Goal: Task Accomplishment & Management: Use online tool/utility

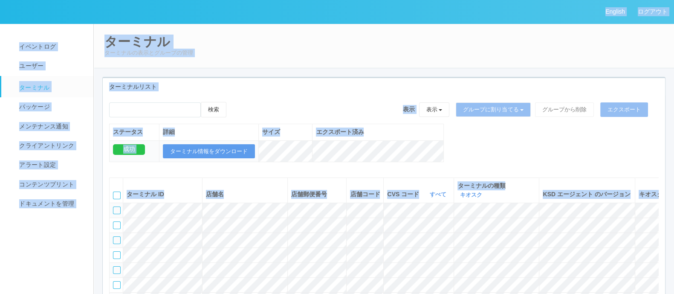
click at [253, 79] on div "ターミナルリスト" at bounding box center [384, 86] width 563 height 17
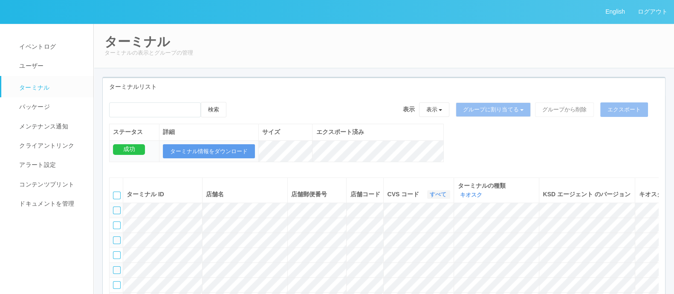
click at [431, 192] on link "すべて" at bounding box center [439, 194] width 19 height 6
click at [423, 253] on link "300035" at bounding box center [416, 253] width 67 height 12
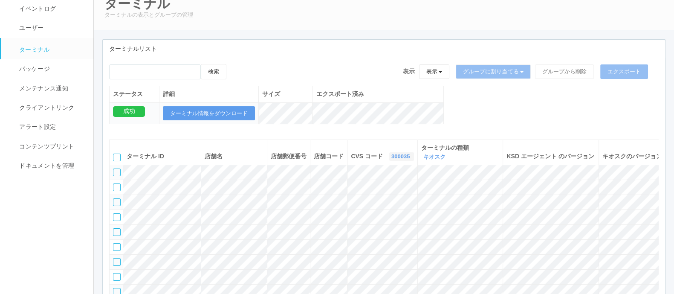
scroll to position [0, 0]
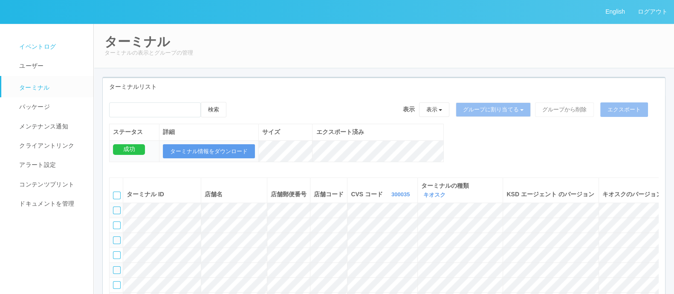
click at [41, 46] on span "イベントログ" at bounding box center [36, 46] width 39 height 7
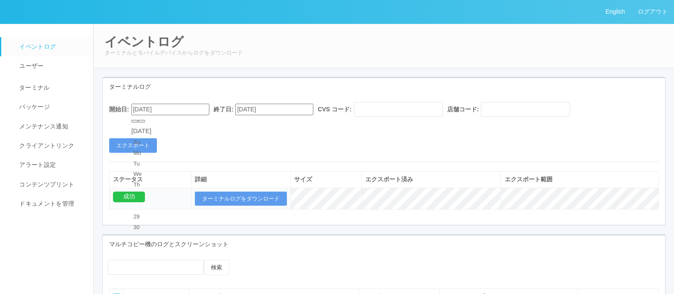
click at [184, 112] on input "[DATE]" at bounding box center [170, 110] width 78 height 12
click at [174, 107] on input "[DATE]" at bounding box center [170, 110] width 78 height 12
click at [145, 122] on button "button" at bounding box center [141, 121] width 7 height 3
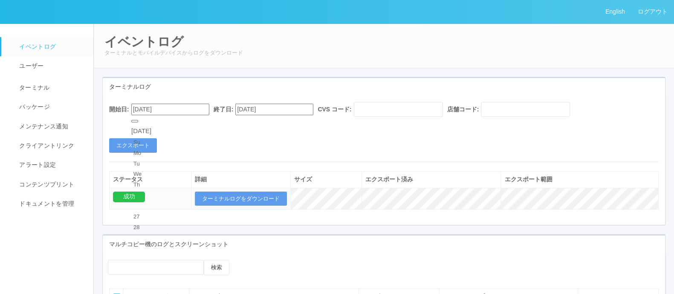
type input "[DATE]"
click at [404, 114] on input "text" at bounding box center [398, 109] width 89 height 15
type input "300035"
click at [516, 109] on input "text" at bounding box center [525, 109] width 89 height 15
type input "111111"
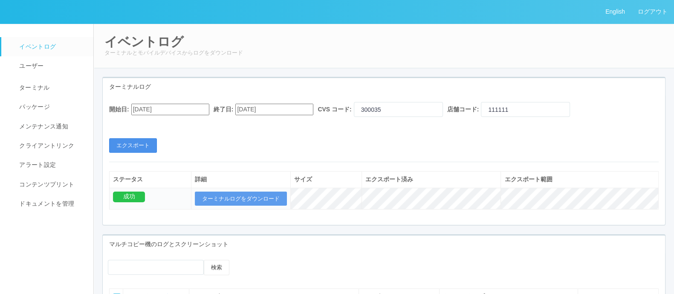
click at [141, 142] on button "エクスポート" at bounding box center [133, 145] width 48 height 15
click at [254, 195] on button "ターミナルログをダウンロード" at bounding box center [241, 199] width 92 height 15
